Goal: Task Accomplishment & Management: Manage account settings

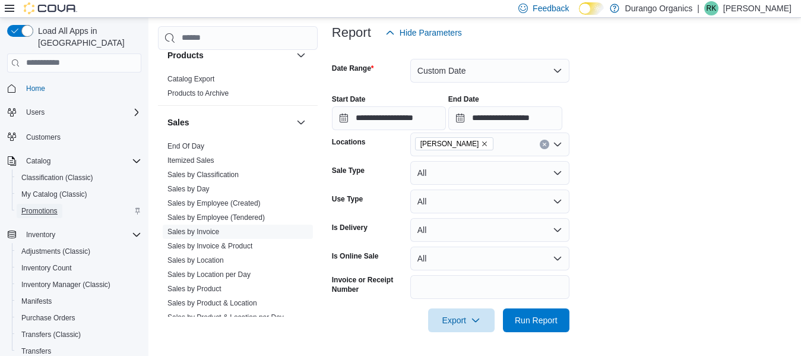
click at [42, 204] on span "Promotions" at bounding box center [39, 211] width 36 height 14
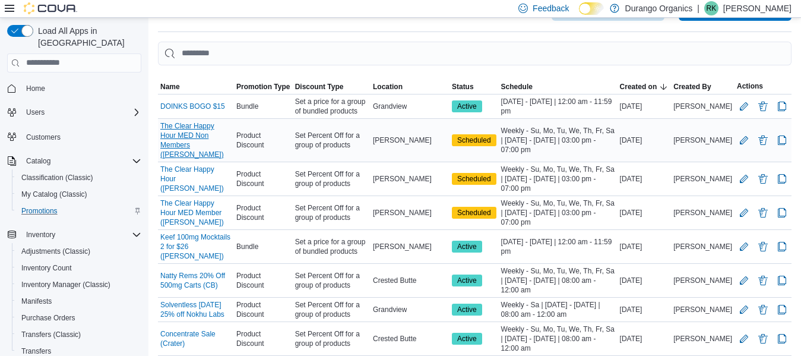
scroll to position [119, 0]
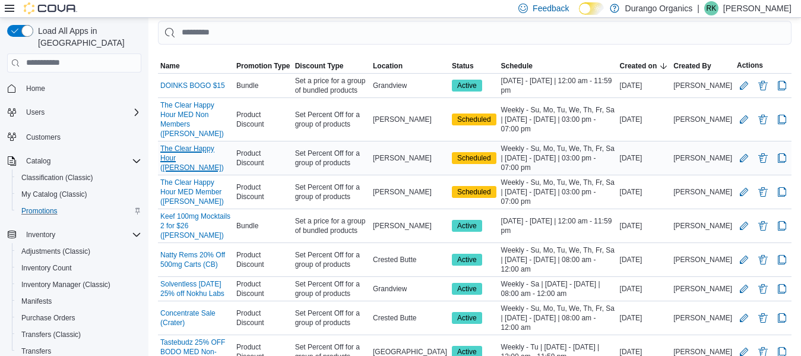
click at [232, 147] on link "The Clear Happy Hour ([PERSON_NAME])" at bounding box center [195, 158] width 71 height 29
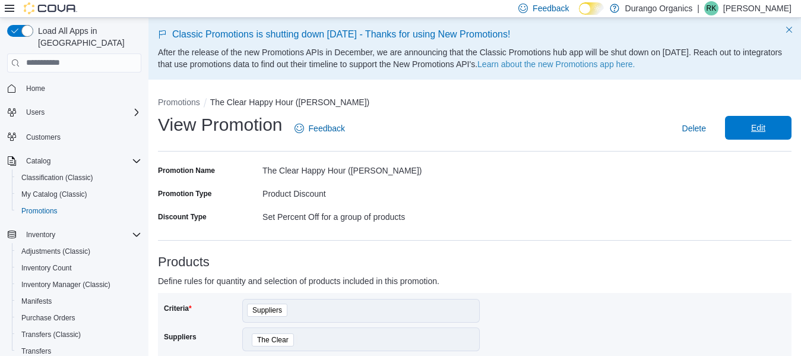
click at [765, 130] on span "Edit" at bounding box center [758, 128] width 14 height 12
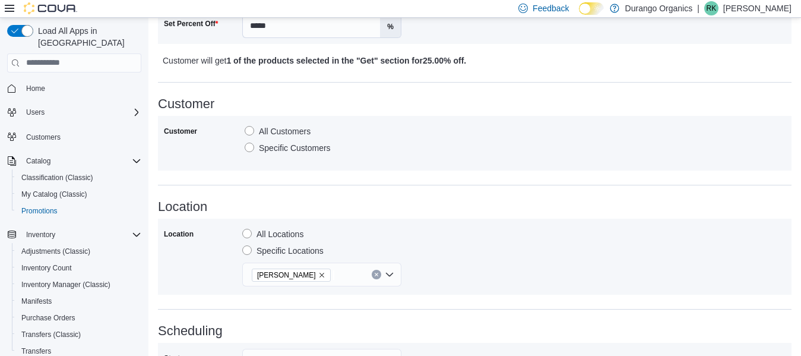
scroll to position [711, 0]
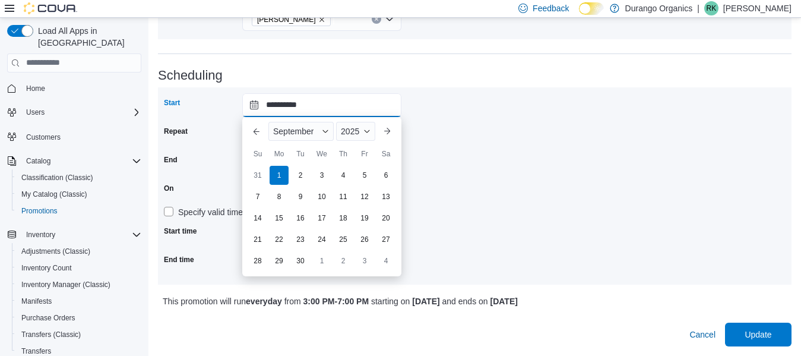
click at [255, 105] on input "**********" at bounding box center [321, 105] width 159 height 24
click at [254, 133] on button "Previous Month" at bounding box center [256, 131] width 19 height 19
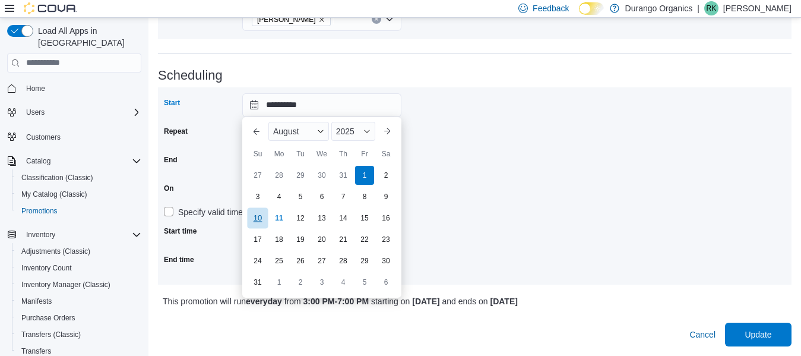
click at [261, 220] on div "10" at bounding box center [257, 217] width 21 height 21
type input "**********"
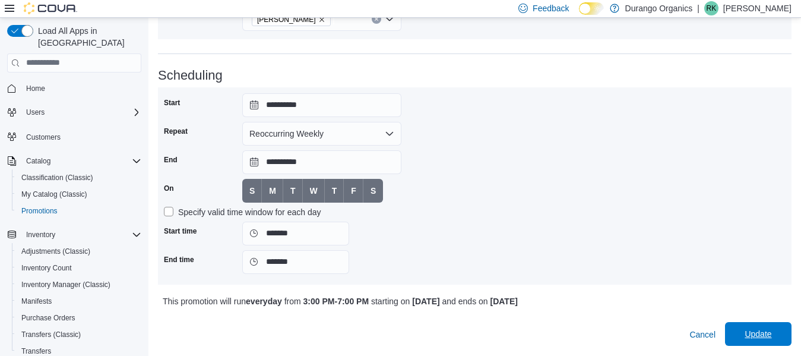
click at [757, 330] on span "Update" at bounding box center [758, 334] width 27 height 12
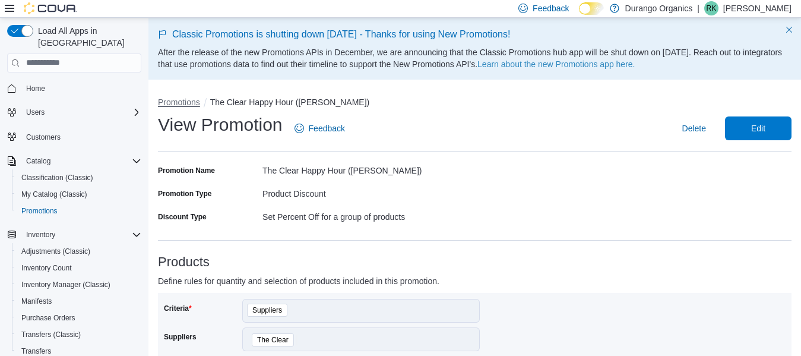
click at [170, 97] on button "Promotions" at bounding box center [179, 102] width 42 height 10
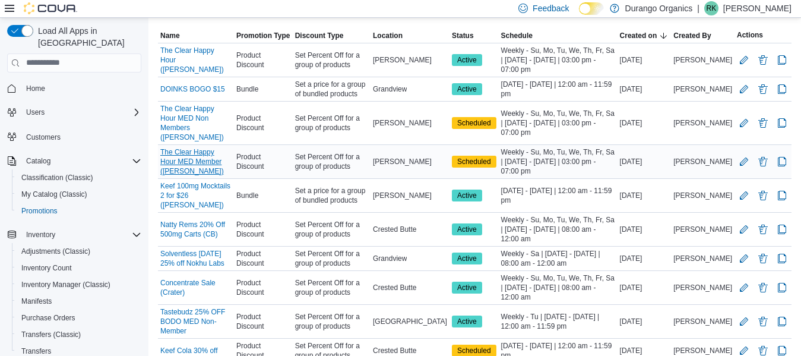
scroll to position [166, 0]
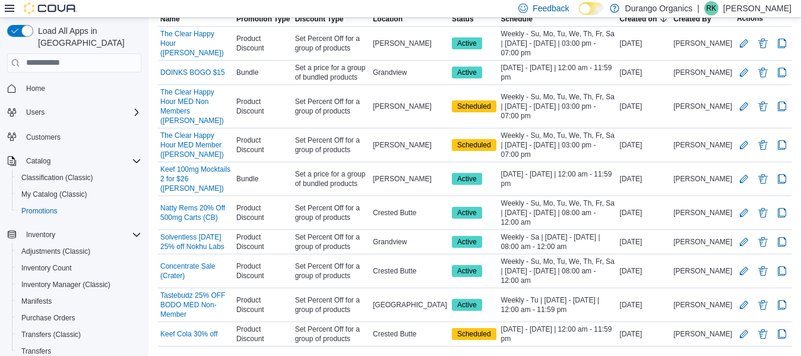
click at [211, 287] on span "25 rows" at bounding box center [213, 289] width 38 height 10
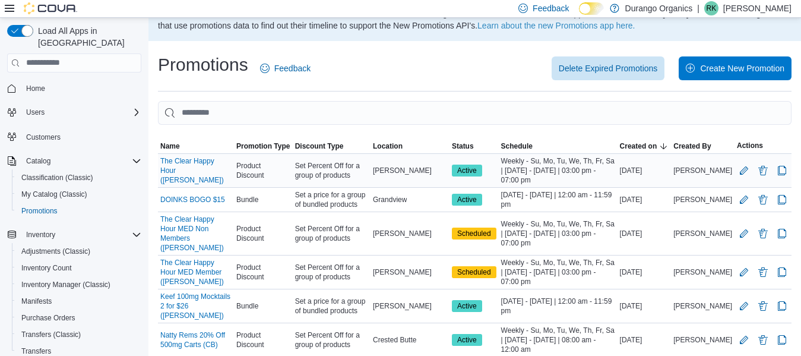
scroll to position [59, 0]
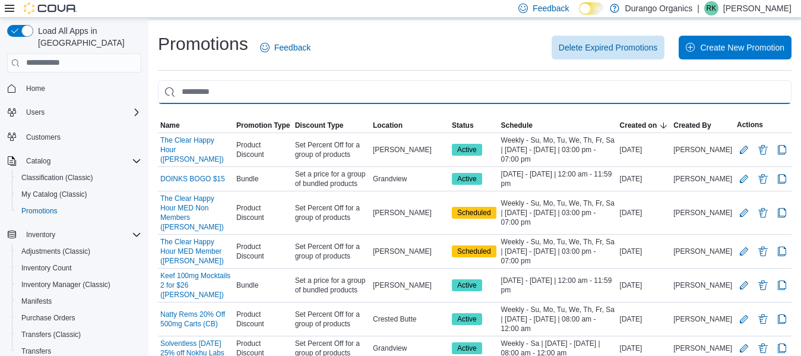
click at [230, 90] on input "This is a search bar. As you type, the results lower in the page will automatic…" at bounding box center [475, 92] width 634 height 24
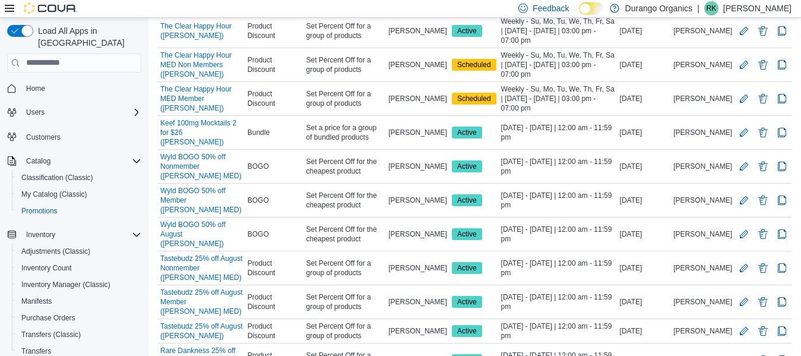
scroll to position [0, 0]
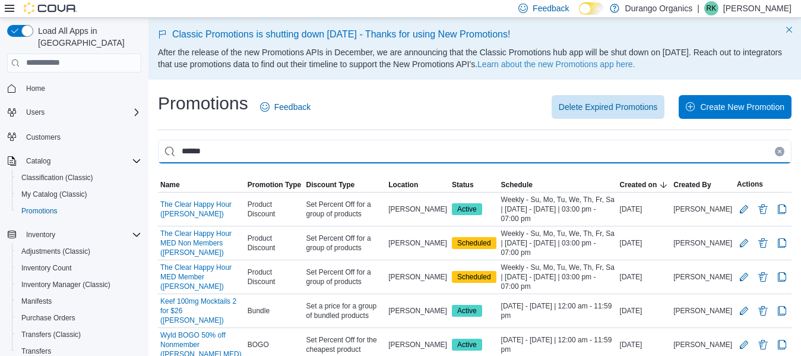
click at [217, 148] on input "******" at bounding box center [475, 152] width 634 height 24
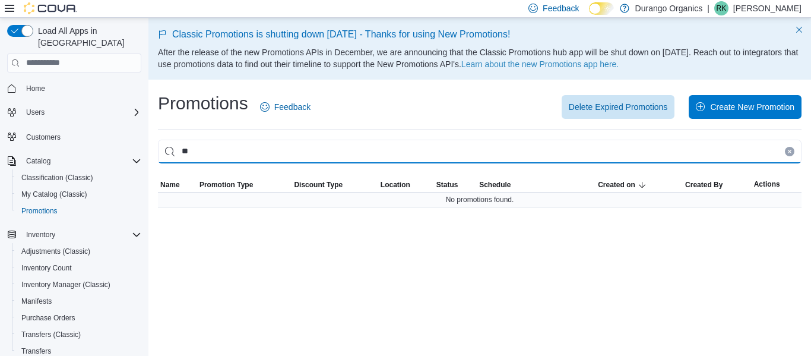
type input "*"
